Goal: Task Accomplishment & Management: Use online tool/utility

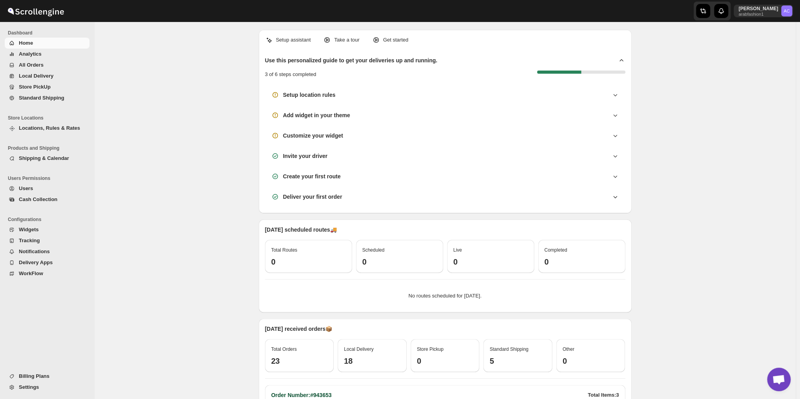
click at [31, 67] on span "All Orders" at bounding box center [31, 65] width 25 height 6
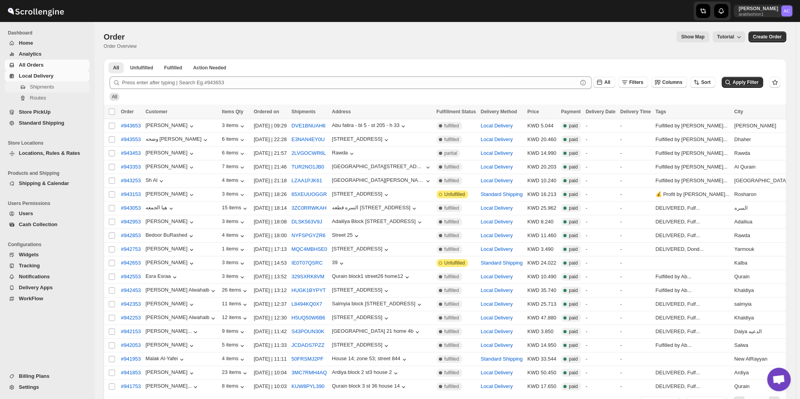
click at [32, 85] on span "Shipments" at bounding box center [42, 87] width 24 height 6
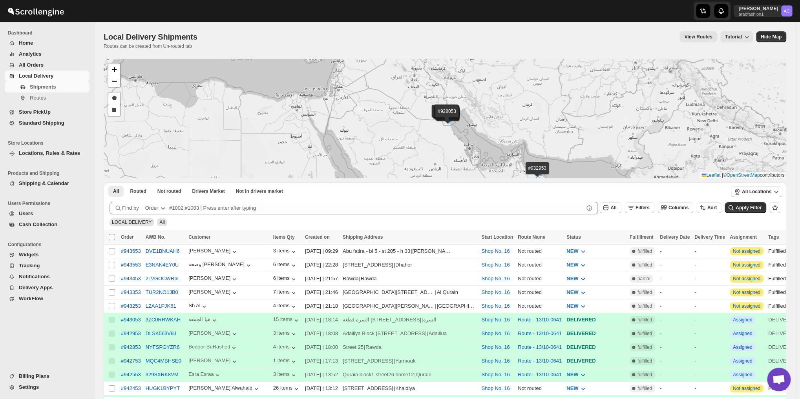
click at [111, 238] on input "Select all shipments" at bounding box center [112, 237] width 6 height 6
checkbox input "true"
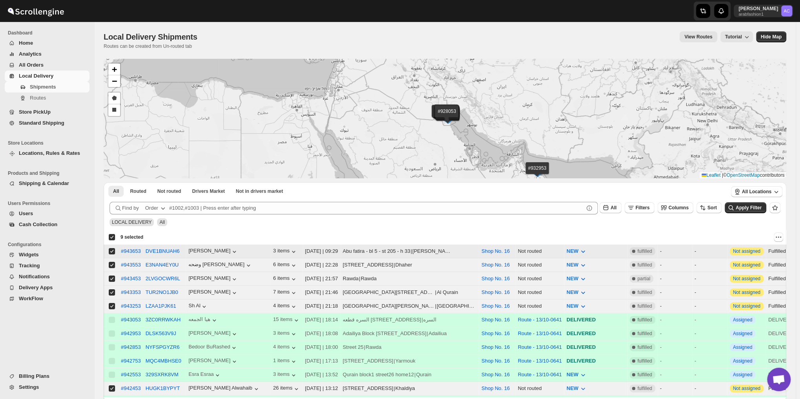
checkbox input "true"
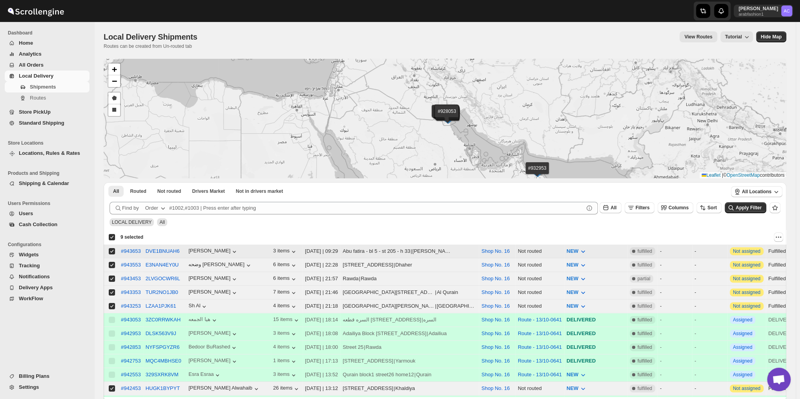
checkbox input "true"
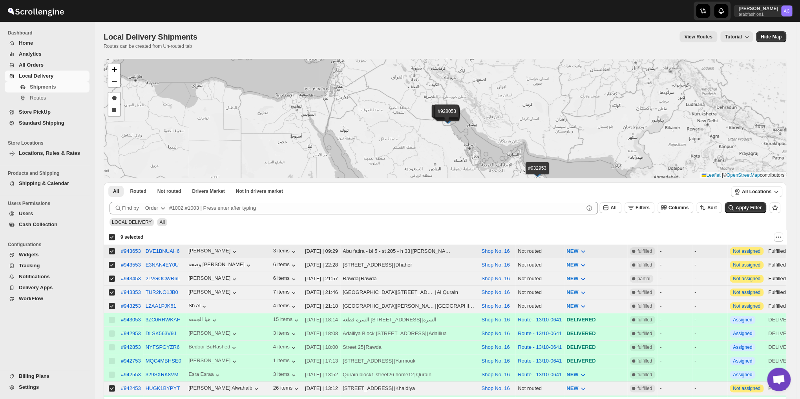
checkbox input "true"
click at [109, 251] on input "Select shipment" at bounding box center [112, 251] width 6 height 6
checkbox input "false"
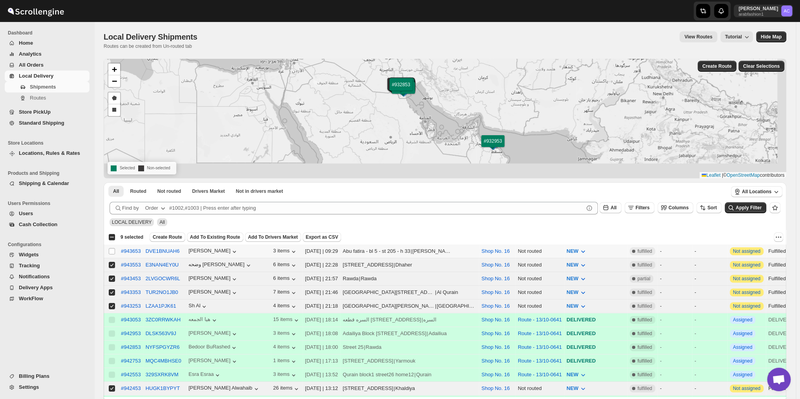
checkbox input "false"
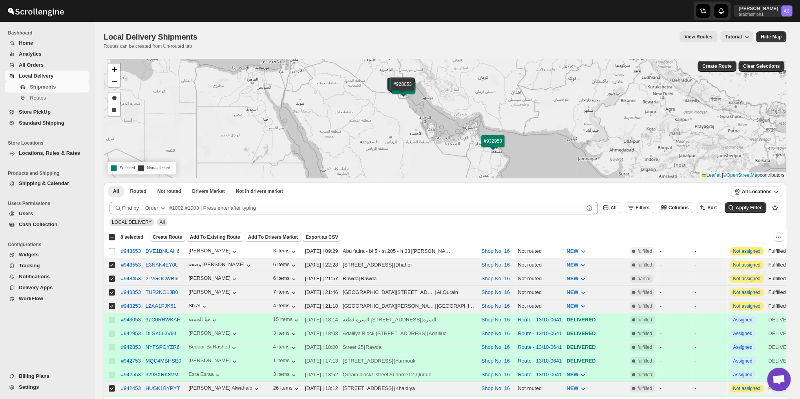
click at [109, 233] on div "Select all 9 shipments 8 selected" at bounding box center [125, 237] width 35 height 9
click at [110, 236] on div "Select all 9 shipments 8 selected" at bounding box center [125, 237] width 35 height 7
checkbox input "true"
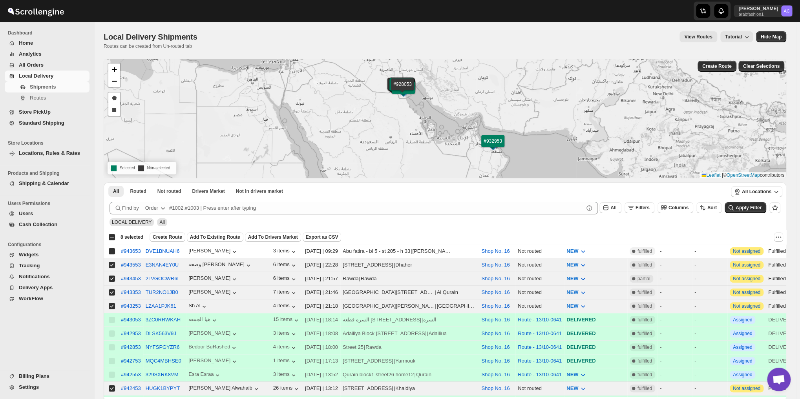
checkbox input "true"
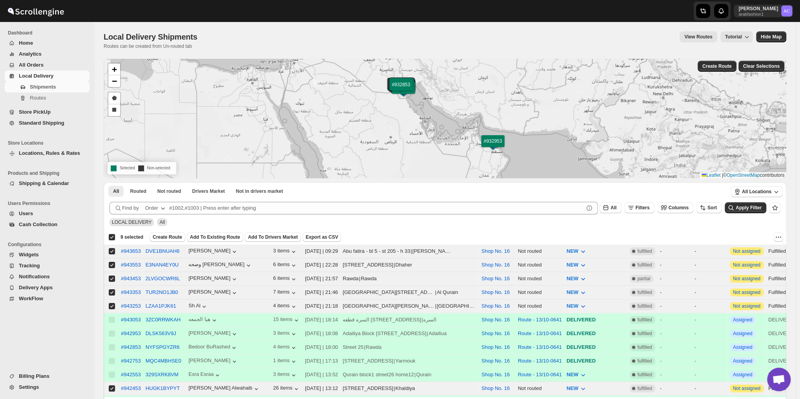
click at [112, 235] on div "Deselect all 9 shipments 9 selected" at bounding box center [125, 237] width 35 height 7
checkbox input "false"
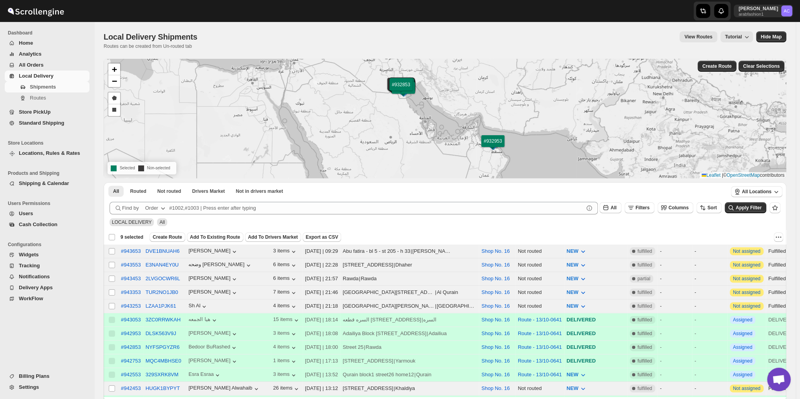
checkbox input "false"
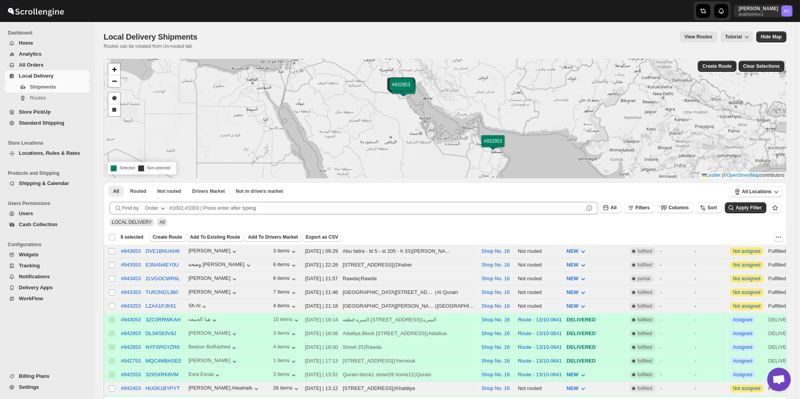
checkbox input "false"
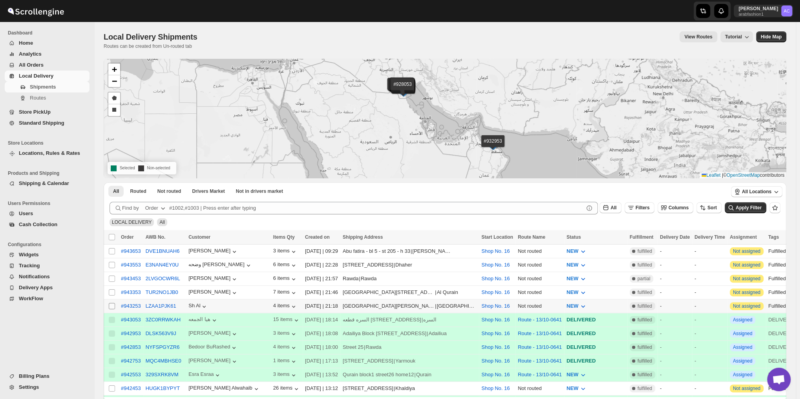
click at [111, 306] on input "Select shipment" at bounding box center [112, 306] width 6 height 6
checkbox input "true"
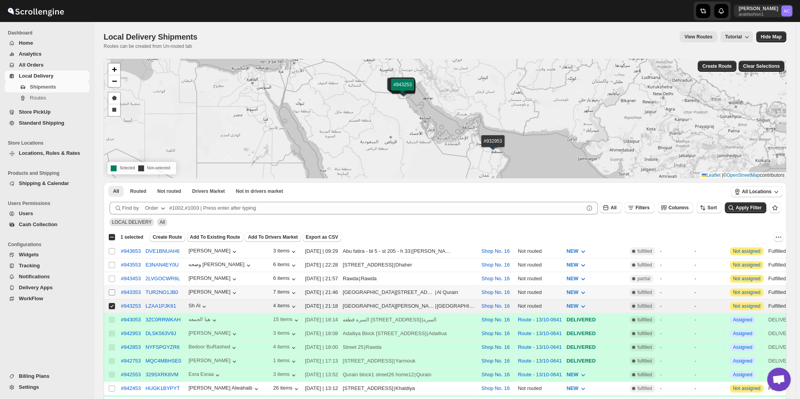
click at [113, 290] on input "Select shipment" at bounding box center [112, 293] width 6 height 6
checkbox input "true"
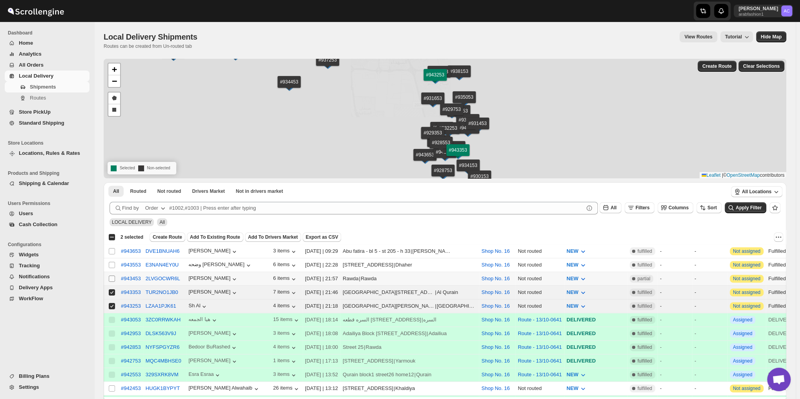
click at [112, 278] on input "Select shipment" at bounding box center [112, 279] width 6 height 6
checkbox input "true"
click at [111, 267] on input "Select shipment" at bounding box center [112, 265] width 6 height 6
checkbox input "true"
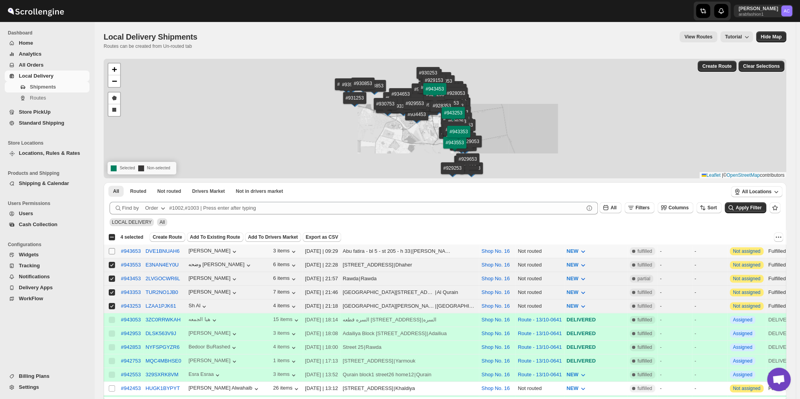
click at [113, 248] on input "Select shipment" at bounding box center [112, 251] width 6 height 6
checkbox input "true"
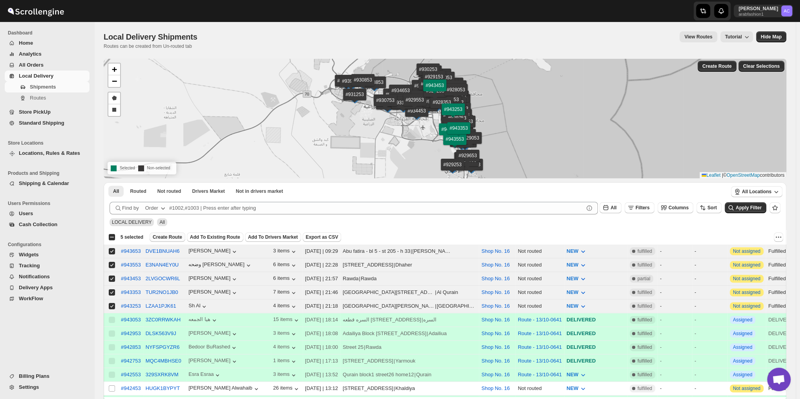
click at [173, 239] on span "Create Route" at bounding box center [167, 237] width 29 height 6
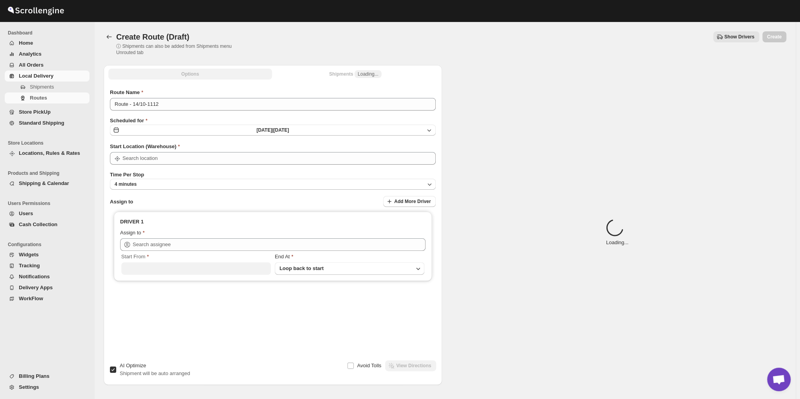
type input "Shop No. 16"
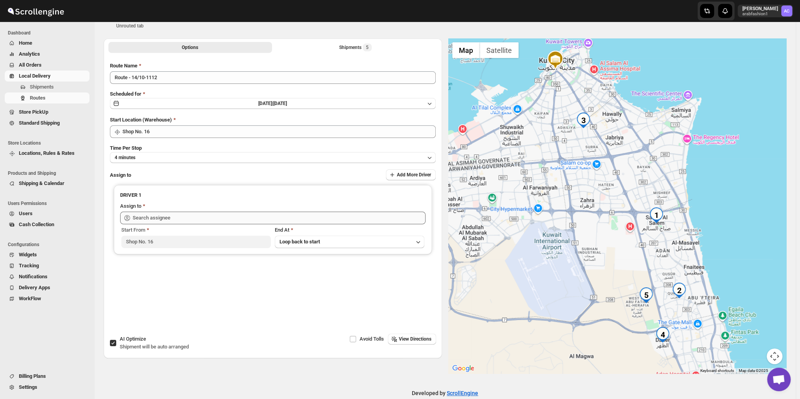
scroll to position [40, 0]
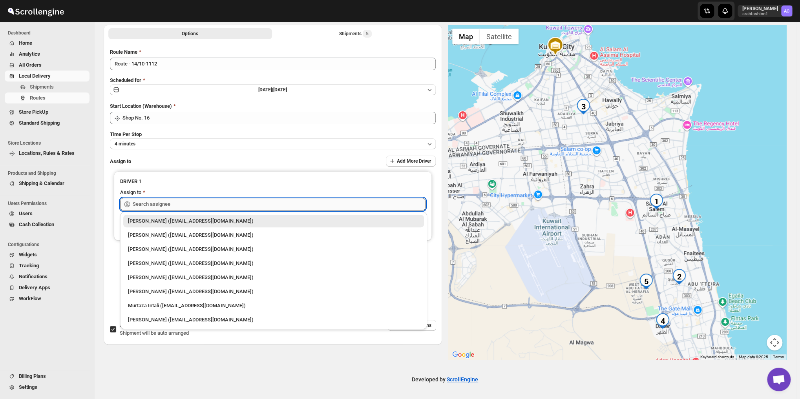
click at [214, 200] on input "text" at bounding box center [279, 204] width 293 height 13
click at [160, 309] on div "Murtaza Intali ([EMAIL_ADDRESS][DOMAIN_NAME])" at bounding box center [273, 306] width 291 height 8
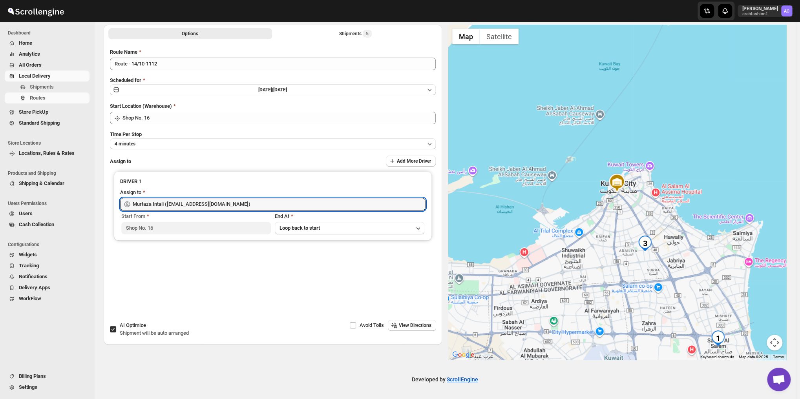
scroll to position [0, 0]
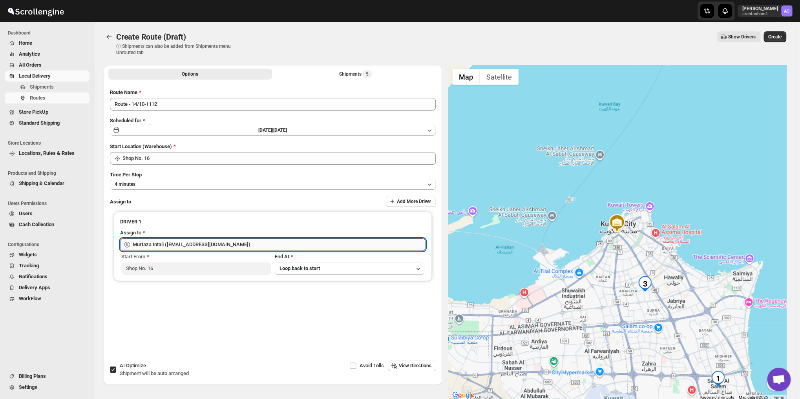
click at [174, 248] on input "Murtaza Intali ([EMAIL_ADDRESS][DOMAIN_NAME])" at bounding box center [279, 245] width 293 height 13
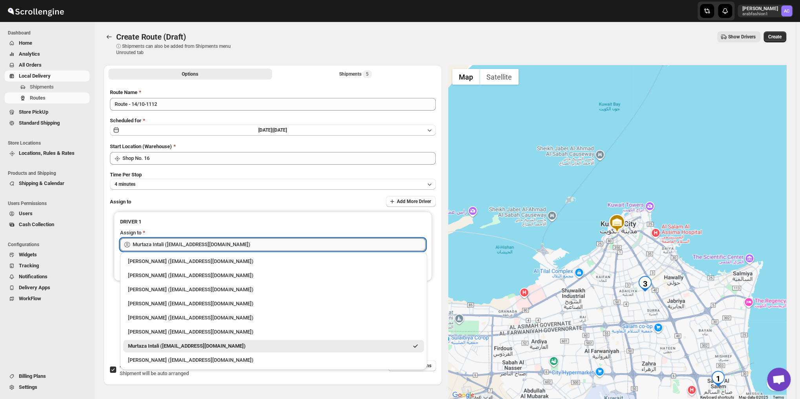
click at [174, 248] on input "Murtaza Intali ([EMAIL_ADDRESS][DOMAIN_NAME])" at bounding box center [279, 245] width 293 height 13
click at [151, 360] on div "[PERSON_NAME] ([EMAIL_ADDRESS][DOMAIN_NAME])" at bounding box center [273, 361] width 291 height 8
type input "[PERSON_NAME] ([EMAIL_ADDRESS][DOMAIN_NAME])"
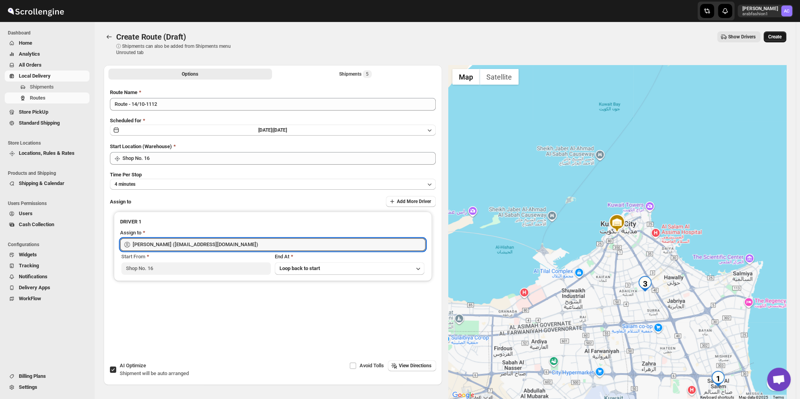
click at [782, 33] on button "Create" at bounding box center [774, 36] width 23 height 11
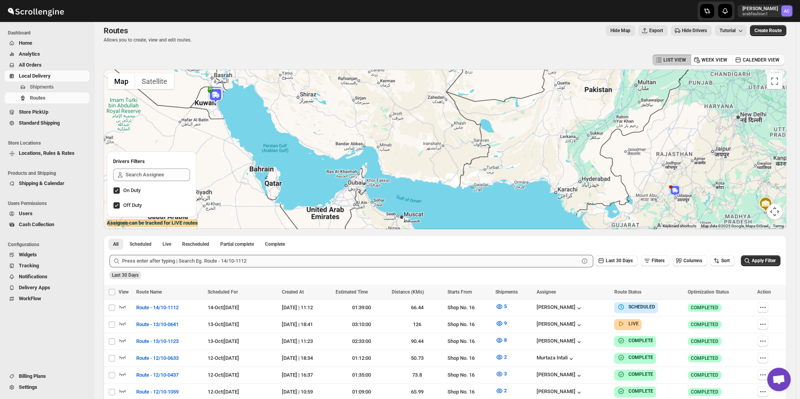
scroll to position [131, 0]
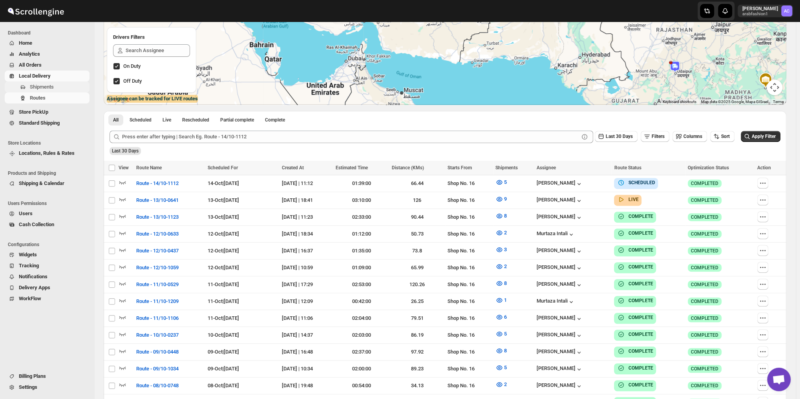
click at [41, 88] on span "Shipments" at bounding box center [42, 87] width 24 height 6
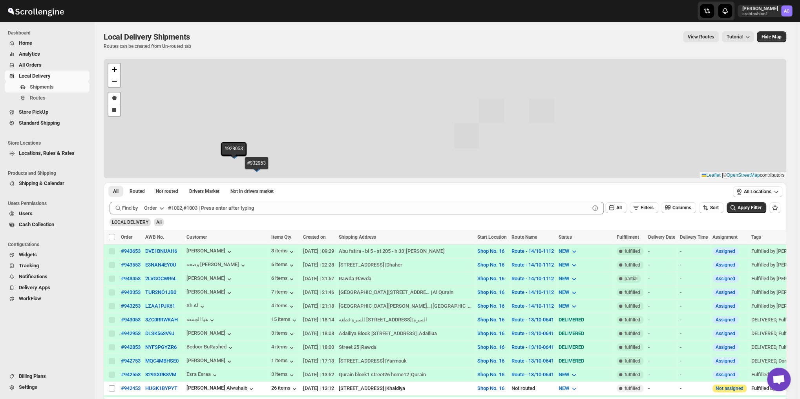
scroll to position [131, 0]
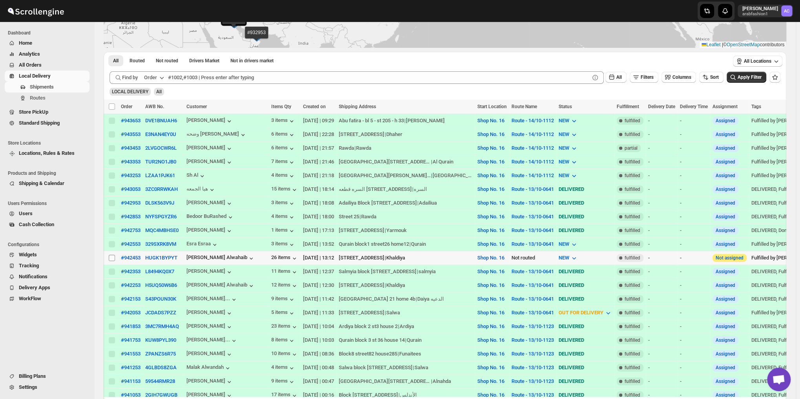
click at [109, 255] on input "Select shipment" at bounding box center [112, 258] width 6 height 6
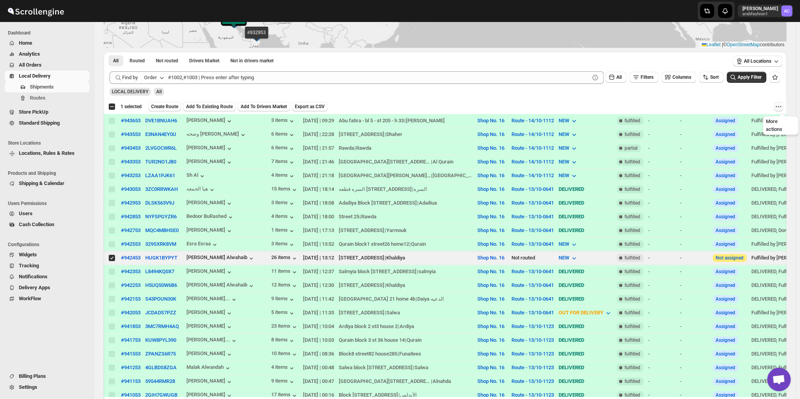
click at [782, 106] on icon "More actions" at bounding box center [778, 107] width 8 height 8
click at [760, 124] on span "MOVE TO STORE PICKUP" at bounding box center [737, 122] width 57 height 6
checkbox input "false"
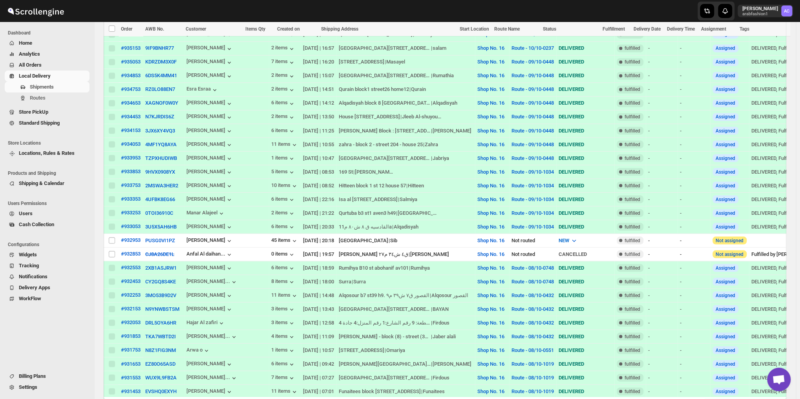
scroll to position [640, 0]
